Goal: Task Accomplishment & Management: Manage account settings

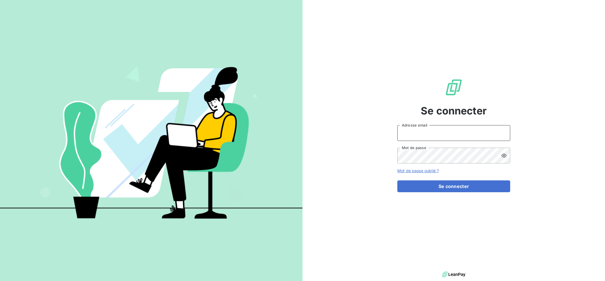
click at [433, 128] on input "Adresse email" at bounding box center [453, 133] width 113 height 16
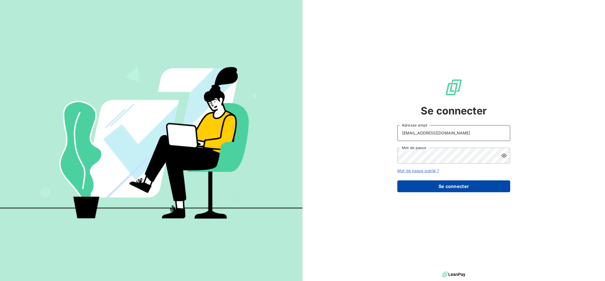
type input "[EMAIL_ADDRESS][DOMAIN_NAME]"
click at [441, 183] on button "Se connecter" at bounding box center [453, 187] width 113 height 12
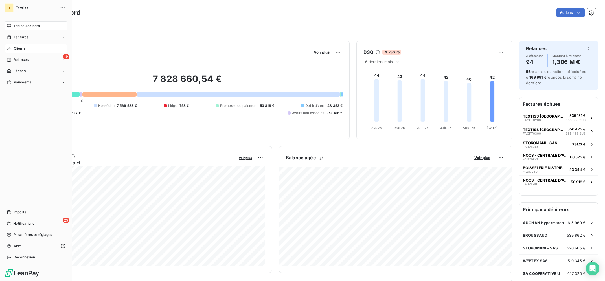
click at [10, 52] on div "Clients" at bounding box center [36, 48] width 63 height 9
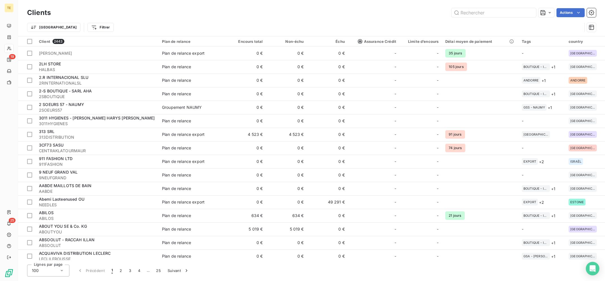
drag, startPoint x: 515, startPoint y: 21, endPoint x: 494, endPoint y: 19, distance: 21.2
click at [494, 19] on div "Trier Filtrer" at bounding box center [311, 28] width 569 height 18
click at [489, 13] on input "text" at bounding box center [494, 12] width 85 height 9
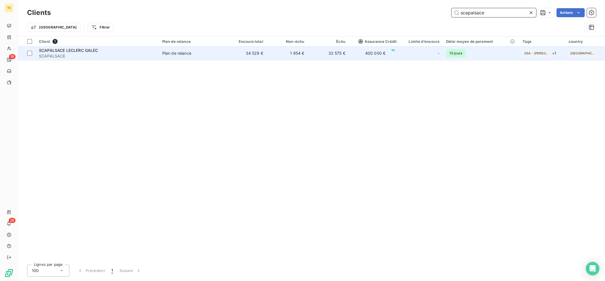
type input "scapalsace"
click at [123, 56] on span "SCAPALSACE" at bounding box center [97, 56] width 117 height 6
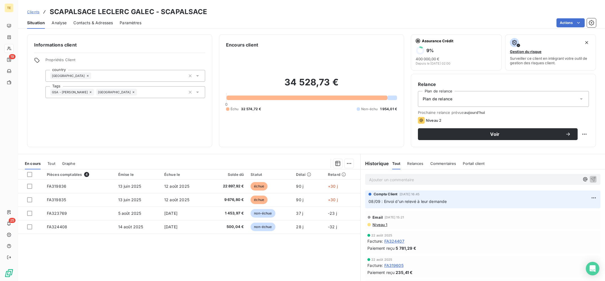
click at [435, 179] on p "Ajouter un commentaire ﻿" at bounding box center [474, 179] width 211 height 7
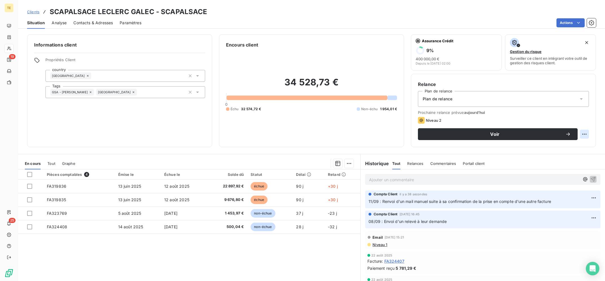
click at [586, 131] on html "TE 19 25 Clients SCAPALSACE LECLERC GALEC - SCAPALSACE Situation Analyse Contac…" at bounding box center [302, 140] width 605 height 281
click at [569, 148] on div "Replanifier cette action" at bounding box center [561, 146] width 51 height 9
select select "8"
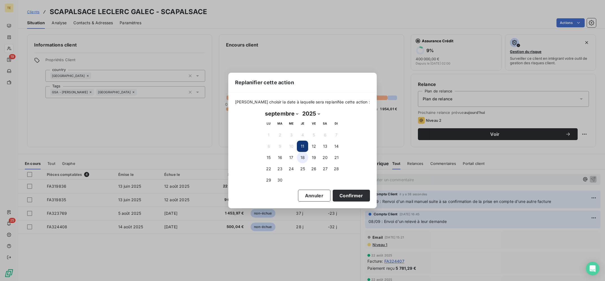
click at [300, 157] on button "18" at bounding box center [302, 157] width 11 height 11
click at [282, 158] on button "16" at bounding box center [279, 157] width 11 height 11
click at [341, 196] on button "Confirmer" at bounding box center [351, 196] width 37 height 12
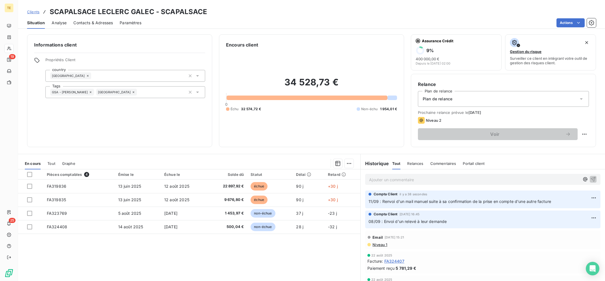
click at [306, 250] on div "Pièces comptables 4 Émise le Échue le Solde dû Statut Délai Retard FA319836 [DA…" at bounding box center [189, 224] width 342 height 109
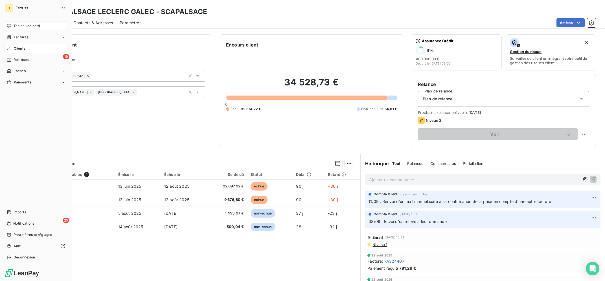
click at [20, 25] on span "Tableau de bord" at bounding box center [27, 25] width 26 height 5
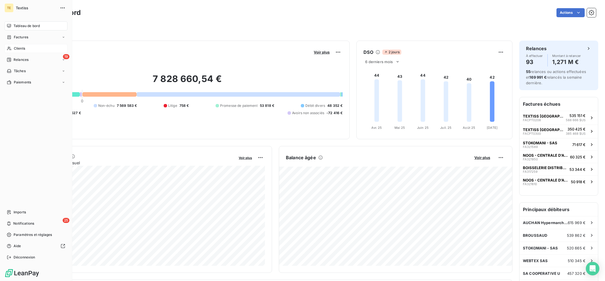
click at [10, 49] on icon at bounding box center [9, 49] width 4 height 4
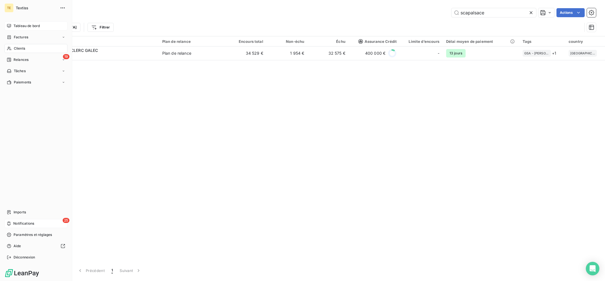
click at [13, 222] on div "25 Notifications" at bounding box center [36, 223] width 63 height 9
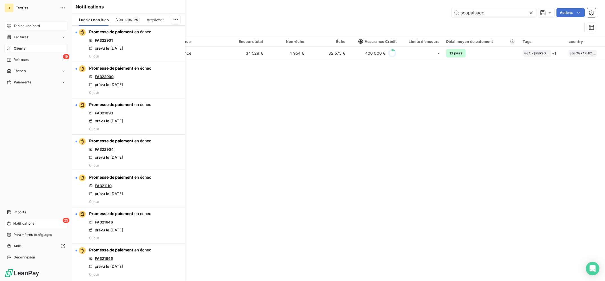
click at [13, 222] on div "25 Notifications" at bounding box center [36, 223] width 63 height 9
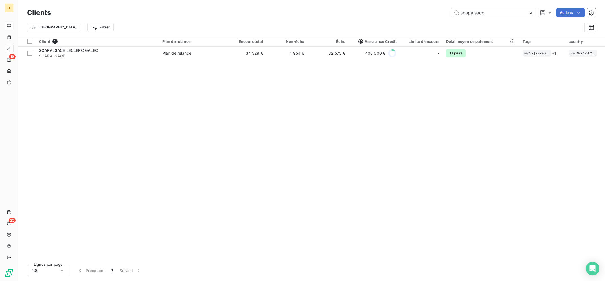
click at [190, 134] on div "Client 1 Plan de relance Encours total Non-échu Échu Assurance Crédit Limite d’…" at bounding box center [311, 148] width 587 height 224
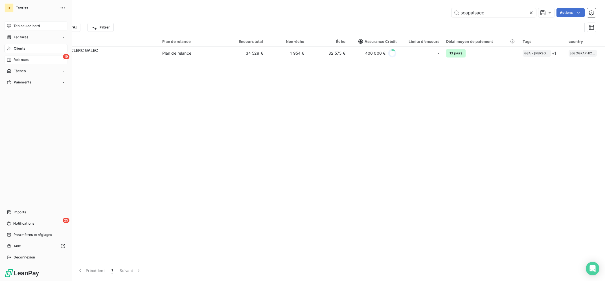
click at [18, 58] on span "Relances" at bounding box center [21, 59] width 15 height 5
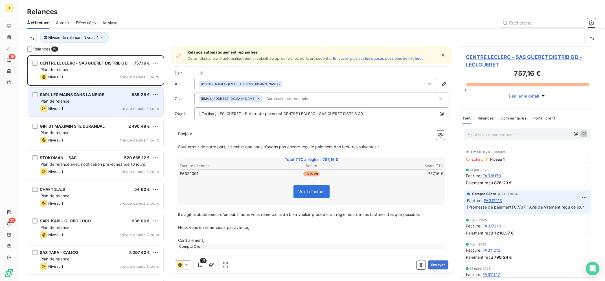
scroll to position [226, 137]
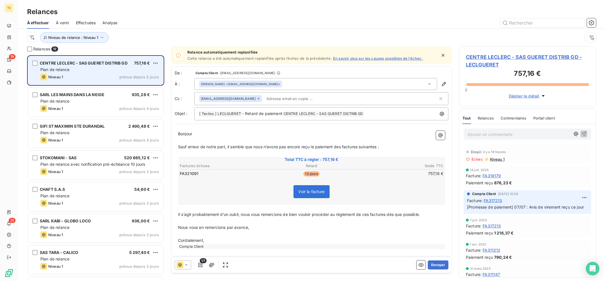
click at [77, 78] on div "Niveau 1 prévue depuis 5 jours" at bounding box center [99, 77] width 119 height 7
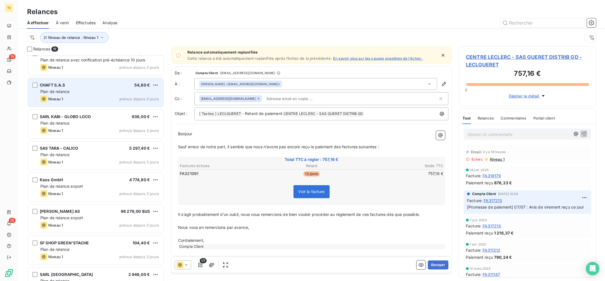
scroll to position [114, 0]
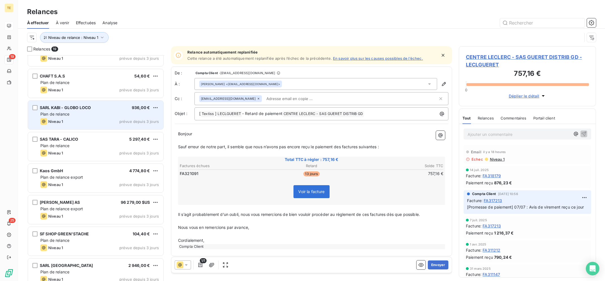
click at [91, 119] on div "Niveau 1 prévue depuis 3 jours" at bounding box center [99, 121] width 119 height 7
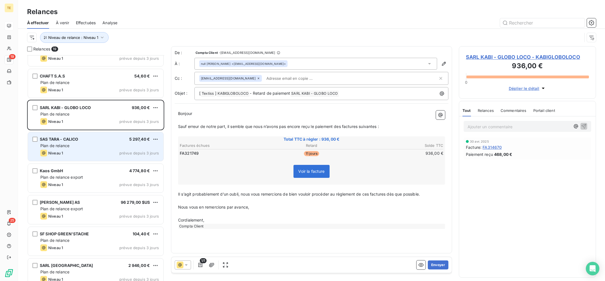
click at [98, 143] on div "SAS TARA - CALICO 5 297,40 € Plan de relance Niveau 1 prévue depuis 3 jours" at bounding box center [95, 146] width 135 height 29
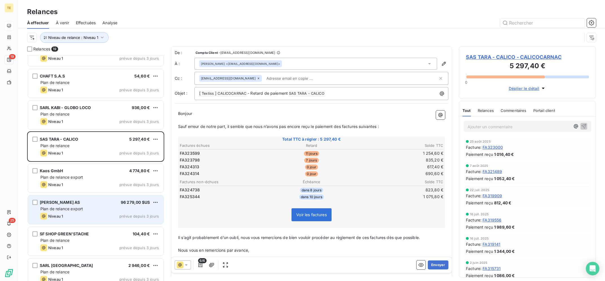
click at [91, 206] on div "[PERSON_NAME] AS 96 279,00 $US Plan de relance export Niveau 1 prévue depuis 3 …" at bounding box center [95, 210] width 135 height 29
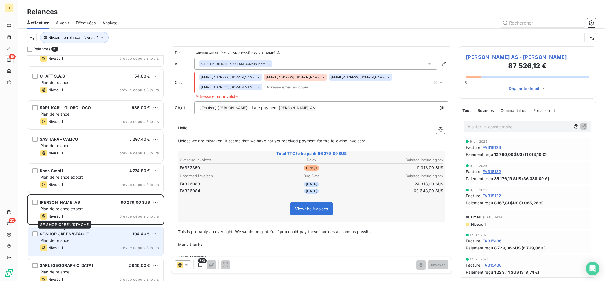
click at [87, 233] on span "SF SHOP GREEN'STACHE" at bounding box center [64, 234] width 49 height 5
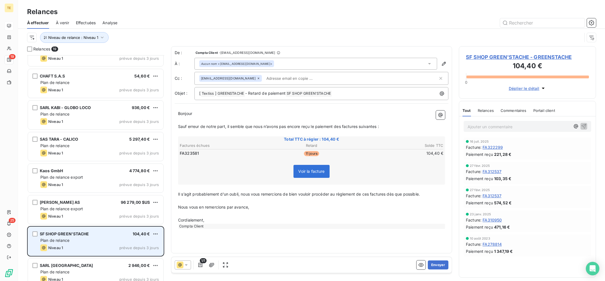
scroll to position [227, 0]
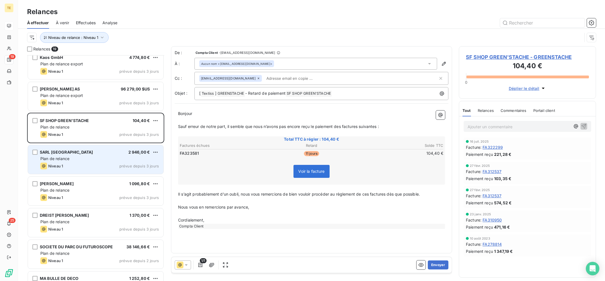
click at [105, 157] on div "Plan de relance" at bounding box center [99, 159] width 119 height 6
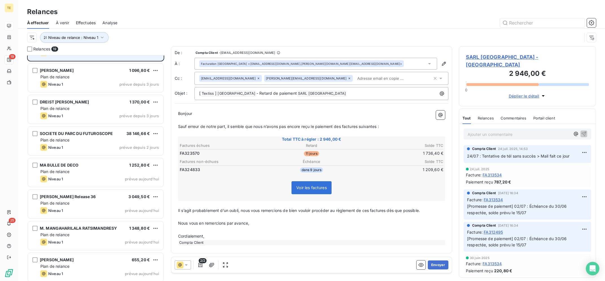
scroll to position [375, 0]
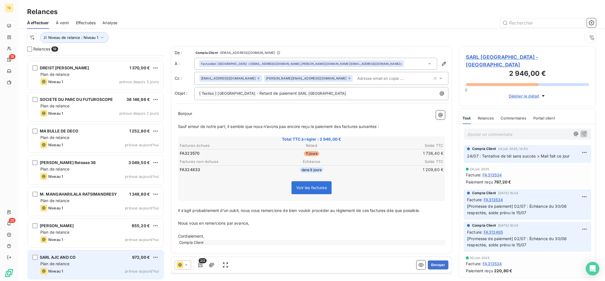
click at [102, 261] on div "SARL AJC AND CO 972,00 € Plan de relance Niveau 1 prévue [DATE]" at bounding box center [95, 265] width 135 height 29
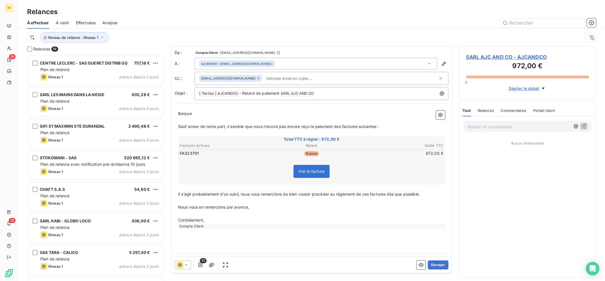
scroll to position [375, 0]
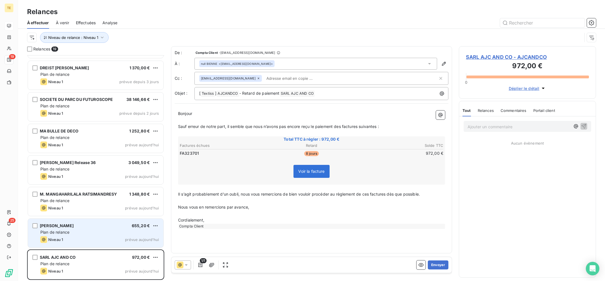
click at [110, 238] on div "Niveau 1 prévue aujourd’hui" at bounding box center [99, 240] width 119 height 7
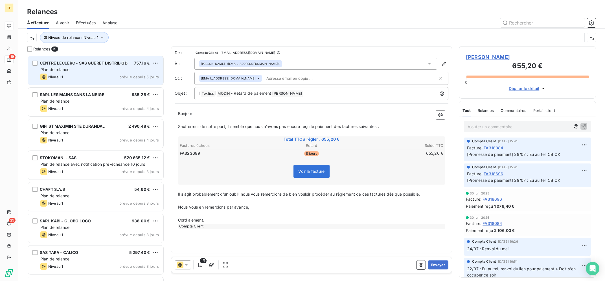
click at [90, 69] on div "Plan de relance" at bounding box center [99, 70] width 119 height 6
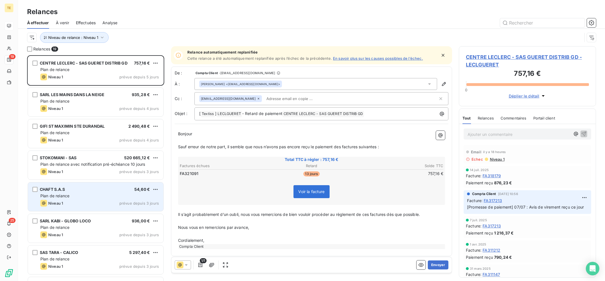
click at [77, 202] on div "Niveau 1 prévue depuis 3 jours" at bounding box center [99, 203] width 119 height 7
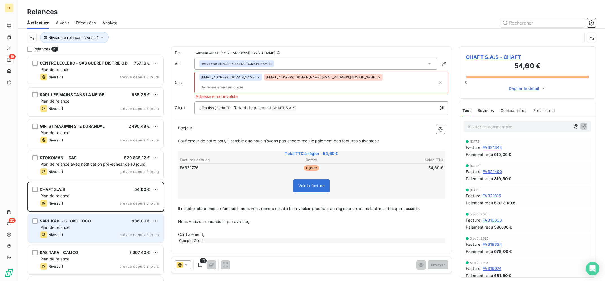
click at [94, 239] on div "Niveau 1 prévue depuis 3 jours" at bounding box center [99, 235] width 119 height 7
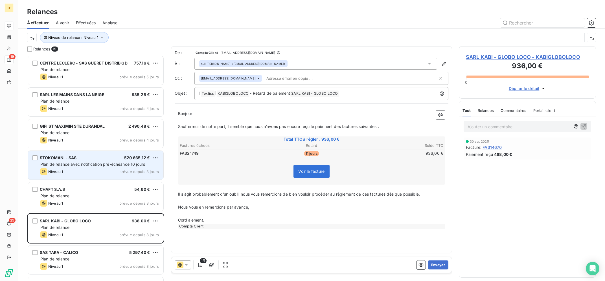
click at [114, 165] on span "Plan de relance avec notification pré-échéance 10 jours" at bounding box center [92, 164] width 105 height 5
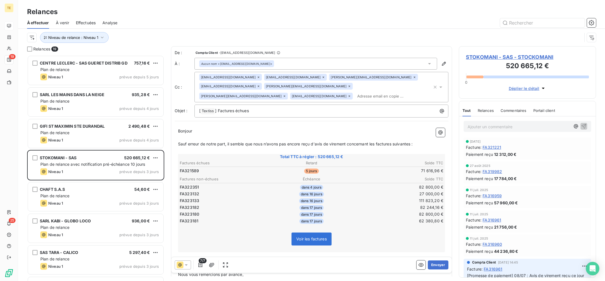
click at [259, 86] on icon at bounding box center [259, 87] width 2 height 2
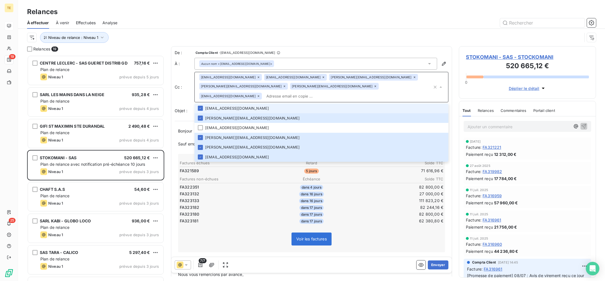
click at [285, 86] on icon at bounding box center [285, 87] width 2 height 2
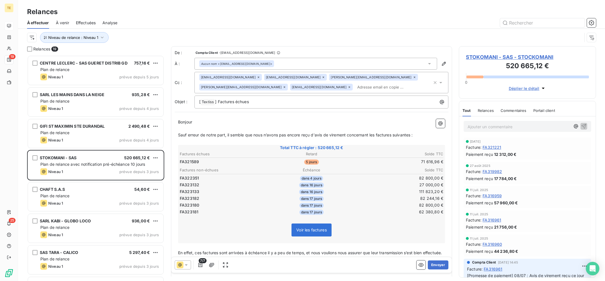
click at [286, 86] on icon at bounding box center [284, 87] width 3 height 3
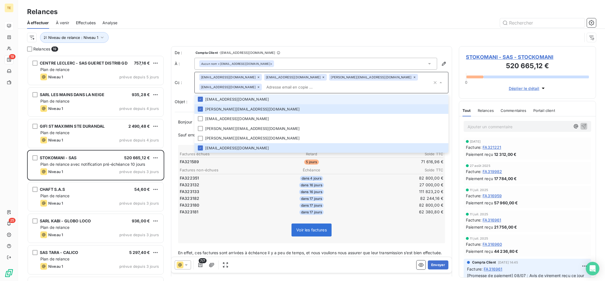
click at [262, 84] on div "[EMAIL_ADDRESS][DOMAIN_NAME]" at bounding box center [230, 87] width 63 height 7
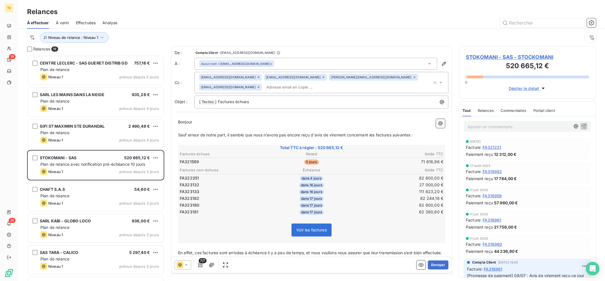
click at [260, 86] on icon at bounding box center [258, 87] width 3 height 3
click at [389, 32] on div "Niveau de relance : Niveau 1" at bounding box center [311, 38] width 569 height 18
drag, startPoint x: 438, startPoint y: 264, endPoint x: 355, endPoint y: 244, distance: 85.4
click at [357, 244] on div "De : Compta Client - [EMAIL_ADDRESS][DOMAIN_NAME] À : Aucun nom <[EMAIL_ADDRESS…" at bounding box center [311, 161] width 281 height 231
click at [186, 267] on icon at bounding box center [186, 266] width 6 height 6
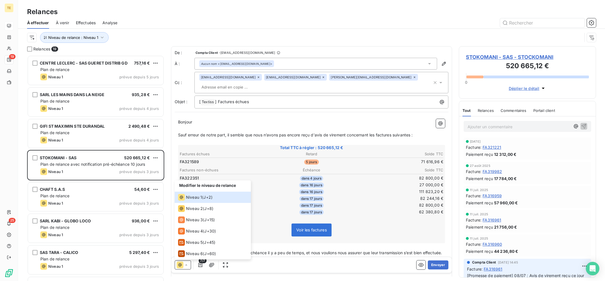
click at [237, 269] on div "Modifier le niveau de relance Niveau 1 ( J+2 ) Niveau 2 ( J+8 ) Niveau 3 ( J+15…" at bounding box center [311, 265] width 281 height 16
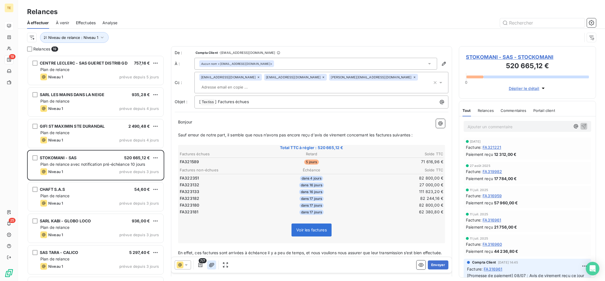
click at [210, 266] on icon "button" at bounding box center [212, 266] width 6 height 6
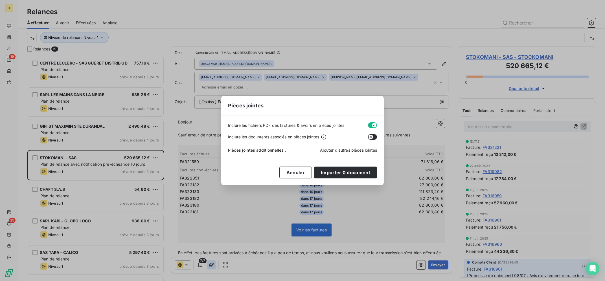
click at [210, 266] on div "Pièces jointes Inclure les fichiers PDF des factures & avoirs en pièces jointes…" at bounding box center [302, 140] width 605 height 281
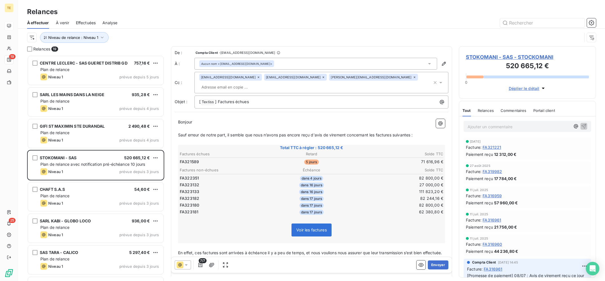
click at [203, 268] on icon "button" at bounding box center [201, 266] width 6 height 6
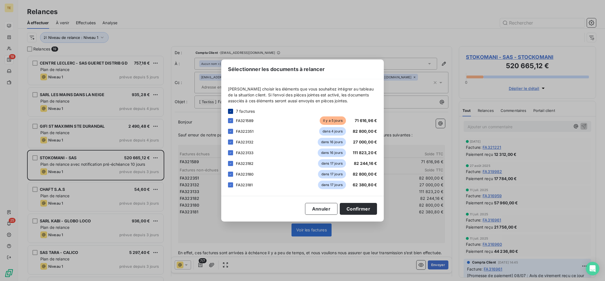
click at [231, 110] on icon at bounding box center [230, 111] width 3 height 3
click at [233, 122] on div at bounding box center [230, 120] width 5 height 5
click at [232, 130] on div at bounding box center [230, 131] width 5 height 5
click at [361, 210] on button "Confirmer" at bounding box center [358, 209] width 37 height 12
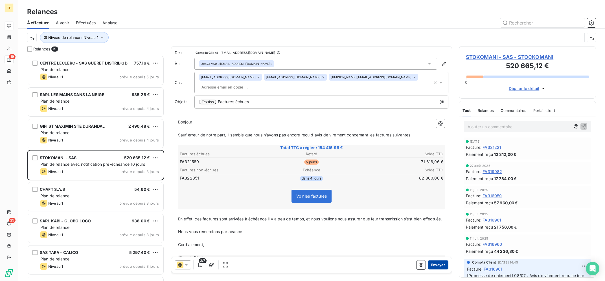
click at [442, 265] on button "Envoyer" at bounding box center [438, 265] width 21 height 9
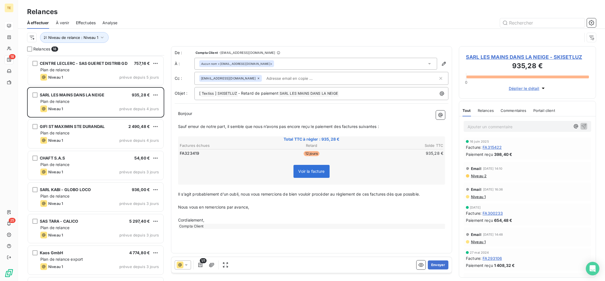
scroll to position [343, 0]
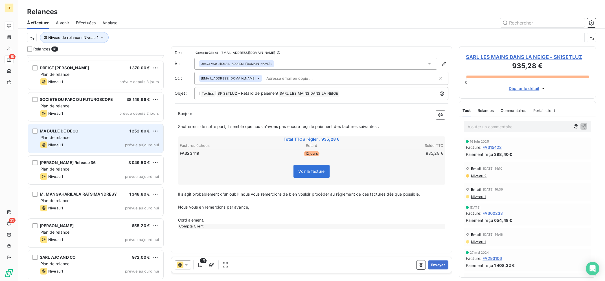
click at [94, 133] on div "MA BULLE DE DECO 1 252,80 €" at bounding box center [99, 131] width 119 height 5
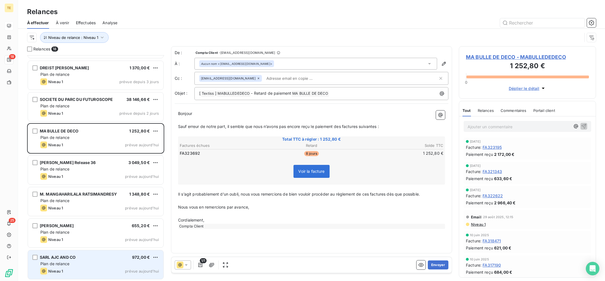
click at [79, 271] on div "Niveau 1 prévue aujourd’hui" at bounding box center [99, 271] width 119 height 7
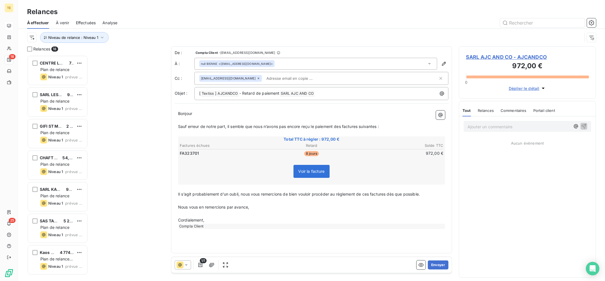
scroll to position [0, 0]
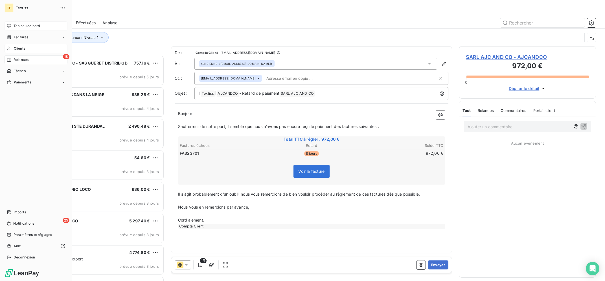
click at [19, 51] on span "Clients" at bounding box center [19, 48] width 11 height 5
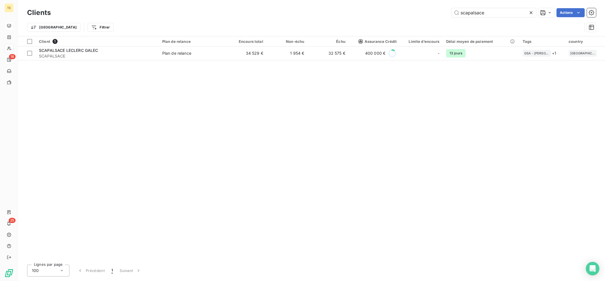
drag, startPoint x: 491, startPoint y: 11, endPoint x: 443, endPoint y: 9, distance: 48.6
click at [452, 10] on input "scapalsace" at bounding box center [494, 12] width 85 height 9
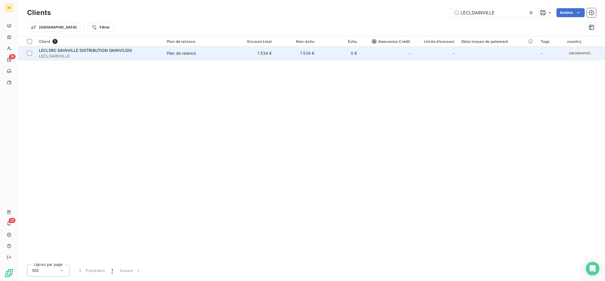
type input "LECLDAINVILLE"
click at [307, 57] on td "1 534 €" at bounding box center [296, 54] width 43 height 14
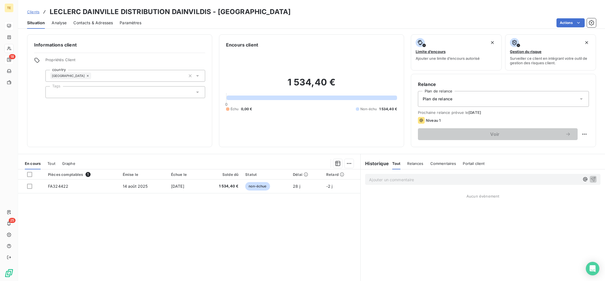
click at [402, 179] on p "Ajouter un commentaire ﻿" at bounding box center [474, 179] width 211 height 7
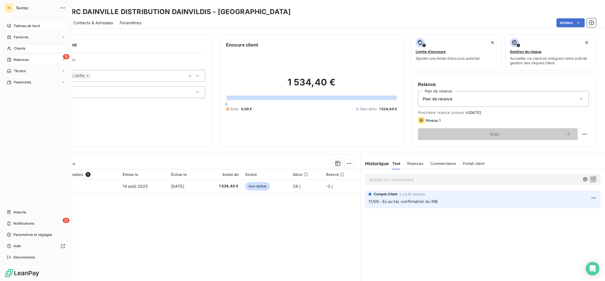
click at [12, 50] on div "Clients" at bounding box center [36, 48] width 63 height 9
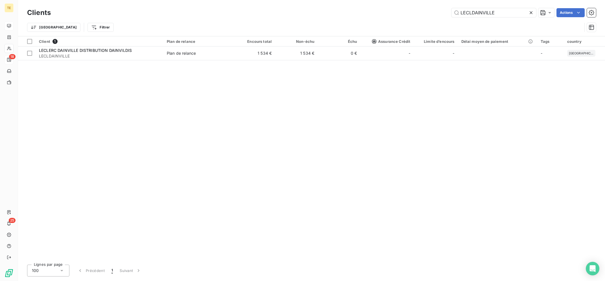
drag, startPoint x: 516, startPoint y: 13, endPoint x: 443, endPoint y: 8, distance: 73.3
click at [452, 8] on input "LECLDAINVILLE" at bounding box center [494, 12] width 85 height 9
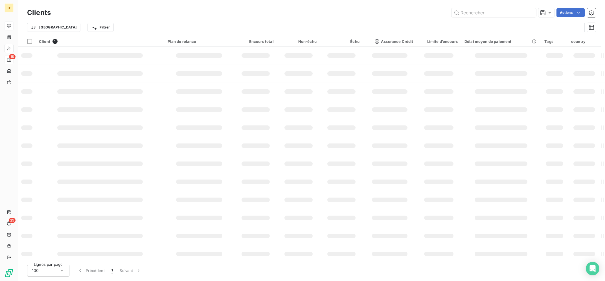
type input "b"
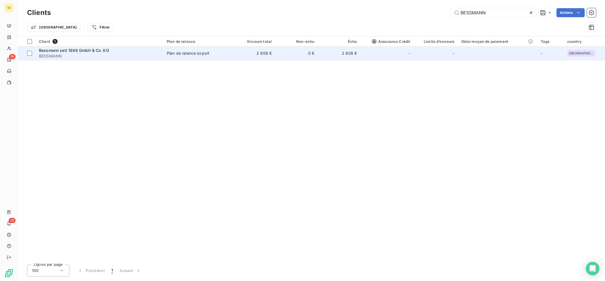
type input "BESSMANN"
click at [308, 57] on td "0 €" at bounding box center [296, 54] width 43 height 14
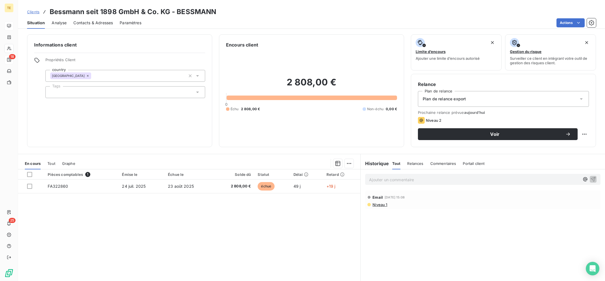
click at [408, 183] on p "Ajouter un commentaire ﻿" at bounding box center [474, 179] width 211 height 7
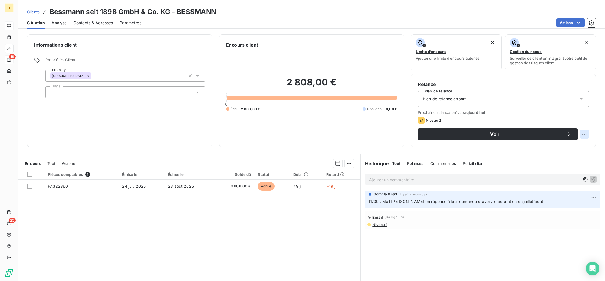
click at [583, 132] on html "TE 18 25 Clients Bessmann seit 1898 GmbH & Co. KG - BESSMANN Situation Analyse …" at bounding box center [302, 140] width 605 height 281
click at [576, 148] on div "Replanifier cette action" at bounding box center [561, 146] width 51 height 9
select select "8"
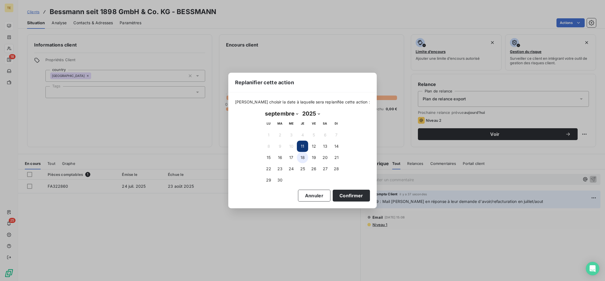
click at [306, 159] on button "18" at bounding box center [302, 157] width 11 height 11
click at [312, 160] on button "19" at bounding box center [313, 157] width 11 height 11
click at [342, 199] on button "Confirmer" at bounding box center [351, 196] width 37 height 12
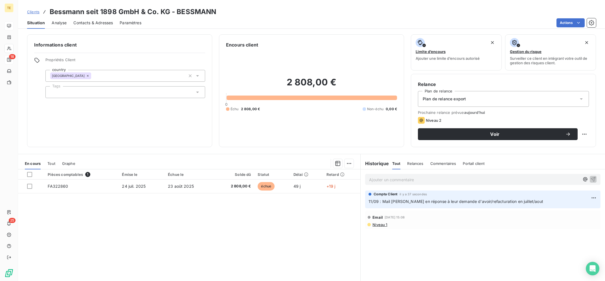
click at [323, 225] on div "Pièces comptables 1 Émise le Échue le Solde dû Statut Délai Retard FA322860 [DA…" at bounding box center [189, 224] width 342 height 109
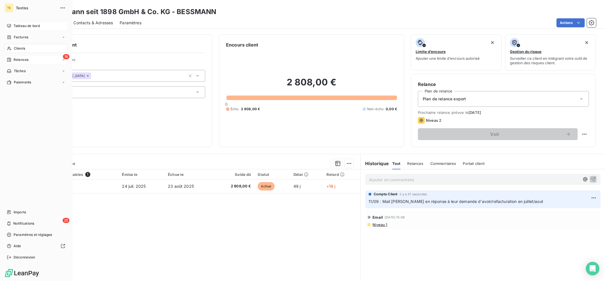
click at [11, 46] on icon at bounding box center [9, 48] width 5 height 5
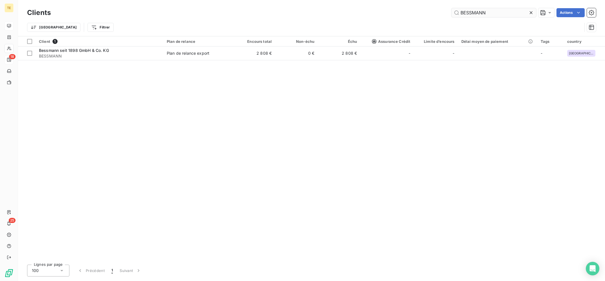
drag, startPoint x: 505, startPoint y: 8, endPoint x: 335, endPoint y: -10, distance: 170.9
click at [452, 8] on input "BESSMANN" at bounding box center [494, 12] width 85 height 9
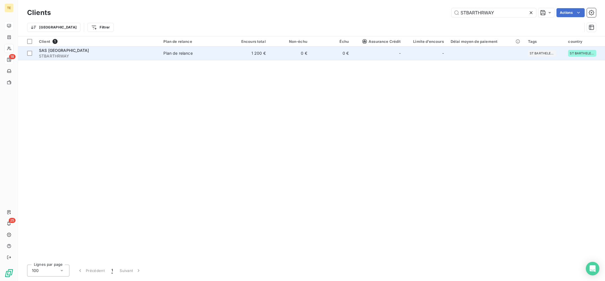
type input "STBARTHRWAY"
click at [201, 54] on span "Plan de relance" at bounding box center [193, 54] width 61 height 6
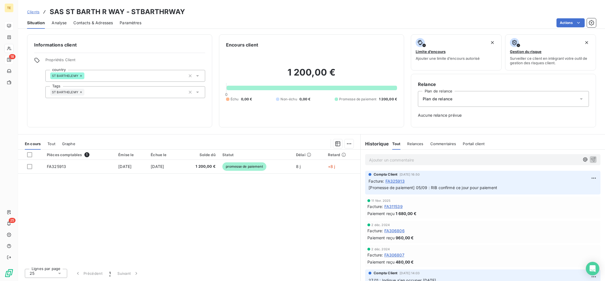
click at [427, 161] on p "Ajouter un commentaire ﻿" at bounding box center [474, 160] width 211 height 7
